Goal: Find specific page/section

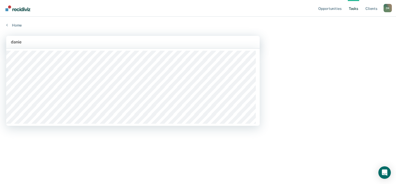
type input "[PERSON_NAME]"
